Goal: Check status: Check status

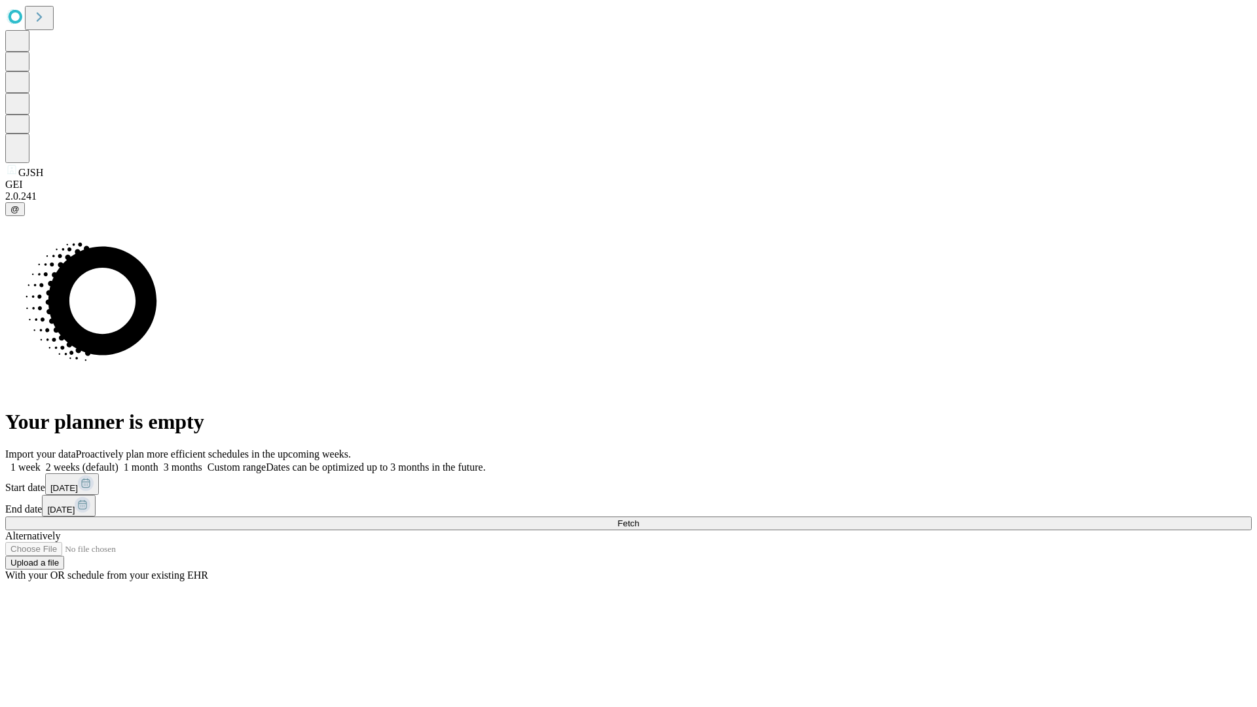
click at [639, 519] on span "Fetch" at bounding box center [628, 524] width 22 height 10
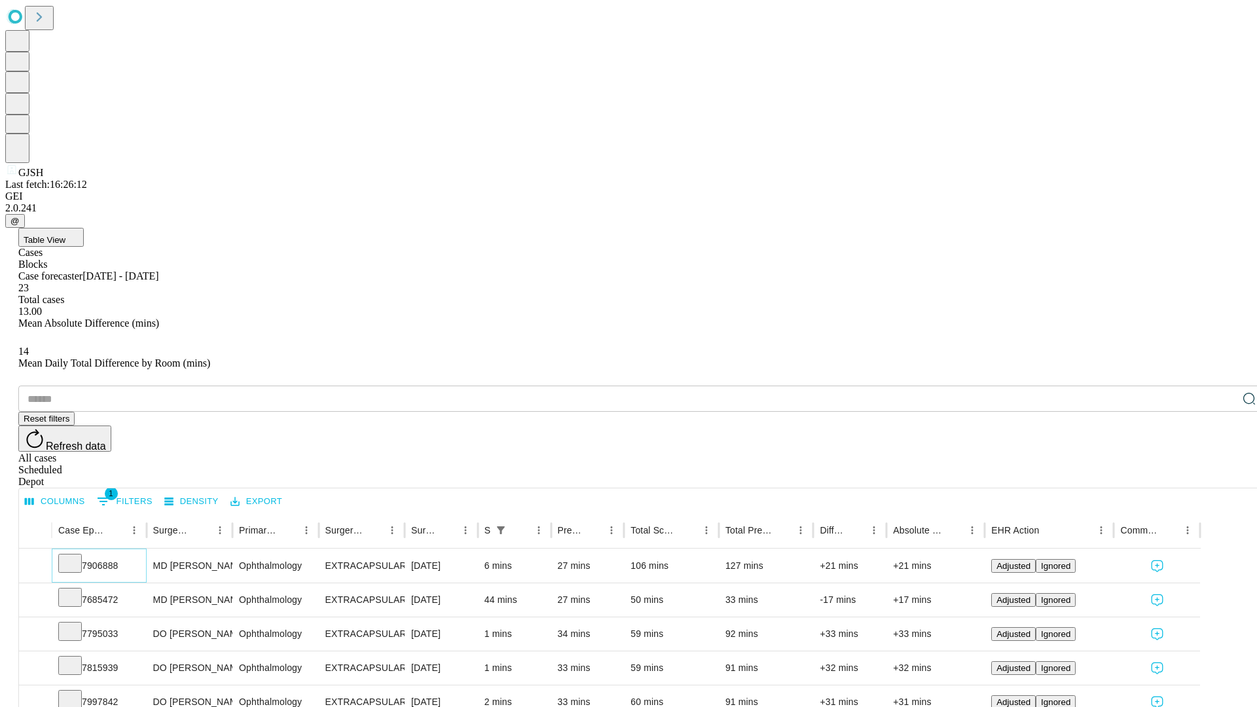
click at [77, 556] on icon at bounding box center [70, 562] width 13 height 13
